Goal: Navigation & Orientation: Find specific page/section

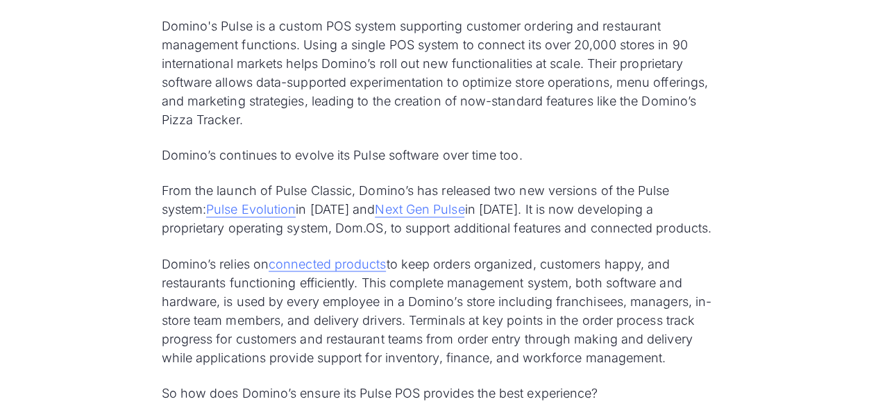
scroll to position [1063, 0]
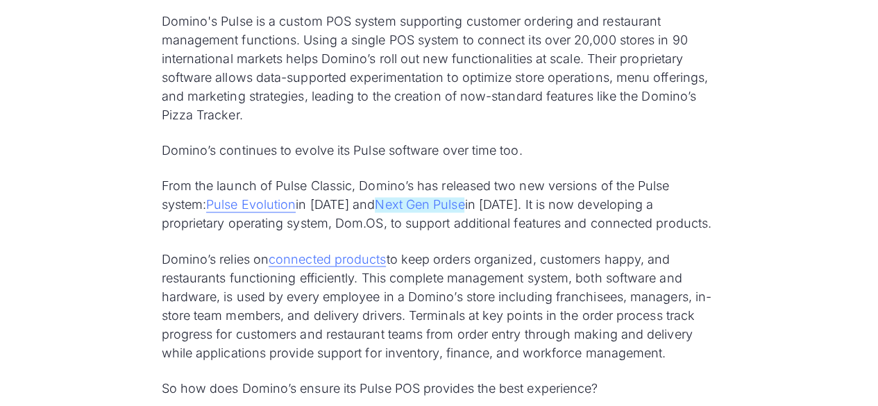
click at [410, 203] on link "Next Gen Pulse" at bounding box center [420, 204] width 90 height 15
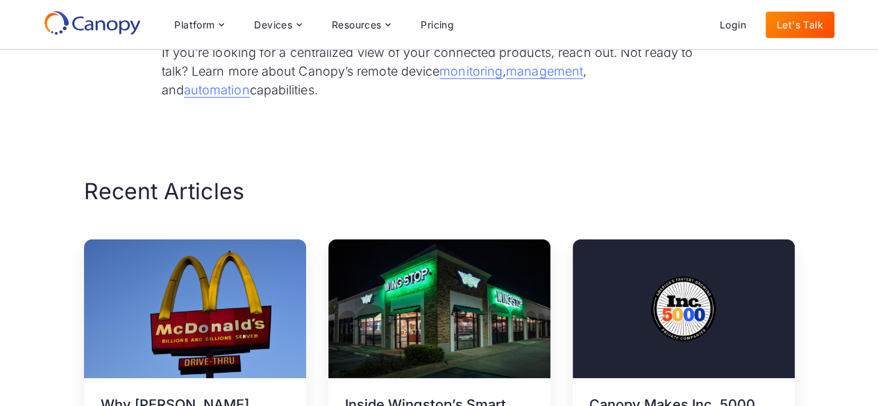
scroll to position [4589, 0]
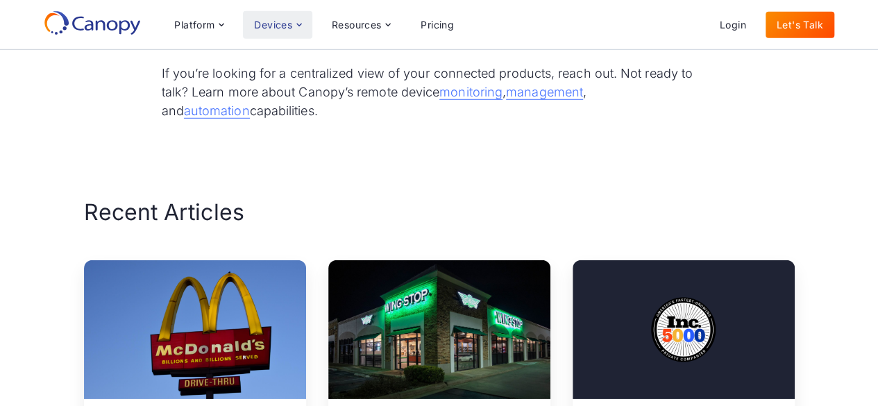
click at [302, 31] on div "Devices" at bounding box center [277, 25] width 69 height 28
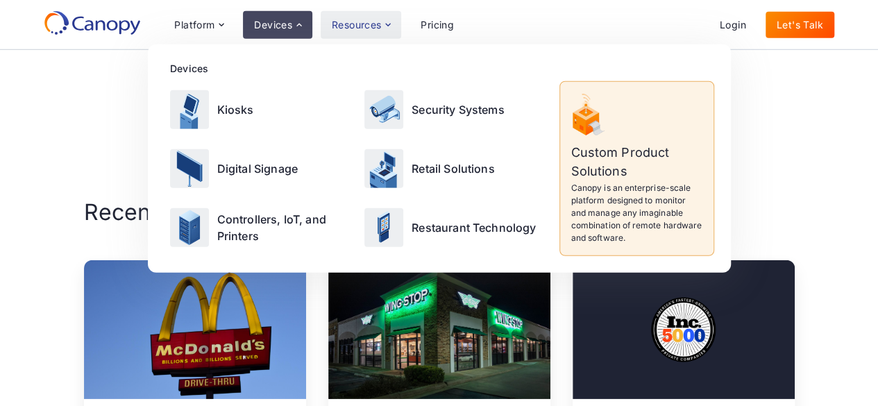
click at [371, 25] on div "Resources" at bounding box center [357, 25] width 50 height 10
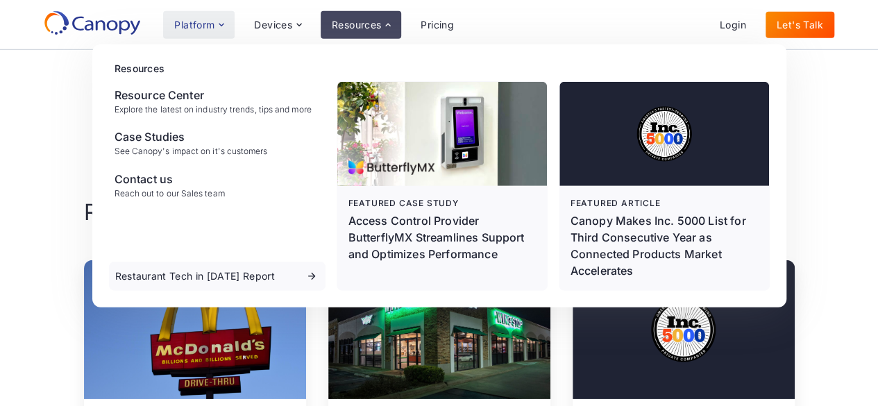
click at [223, 24] on icon at bounding box center [221, 24] width 5 height 3
